Goal: Task Accomplishment & Management: Manage account settings

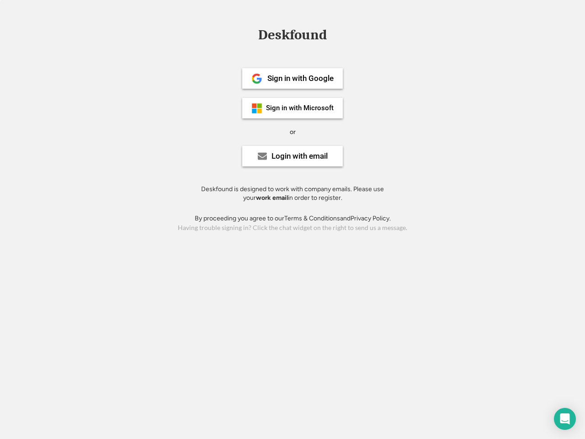
click at [293, 131] on div "or" at bounding box center [293, 132] width 6 height 9
click at [293, 37] on div "Deskfound" at bounding box center [293, 35] width 78 height 14
click at [250, 34] on div "Deskfound" at bounding box center [292, 36] width 585 height 17
click at [293, 37] on div "Deskfound" at bounding box center [293, 35] width 78 height 14
click at [293, 132] on div "or" at bounding box center [293, 132] width 6 height 9
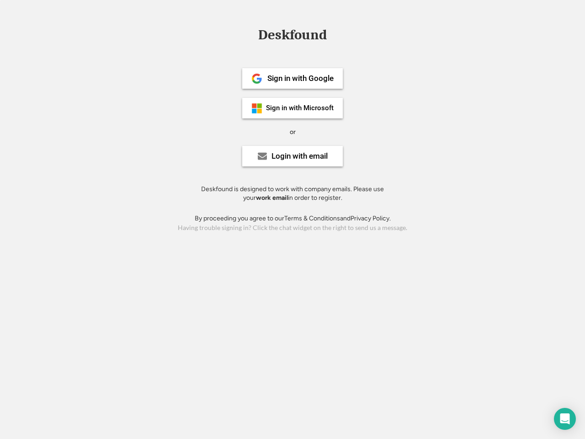
click at [293, 78] on div "Sign in with Google" at bounding box center [300, 79] width 66 height 8
click at [300, 78] on div "Sign in with Google" at bounding box center [300, 79] width 66 height 8
click at [257, 79] on img at bounding box center [256, 78] width 11 height 11
click at [293, 108] on div "Sign in with Microsoft" at bounding box center [300, 108] width 68 height 7
click at [300, 108] on div "Sign in with Microsoft" at bounding box center [300, 108] width 68 height 7
